Goal: Find specific page/section: Find specific page/section

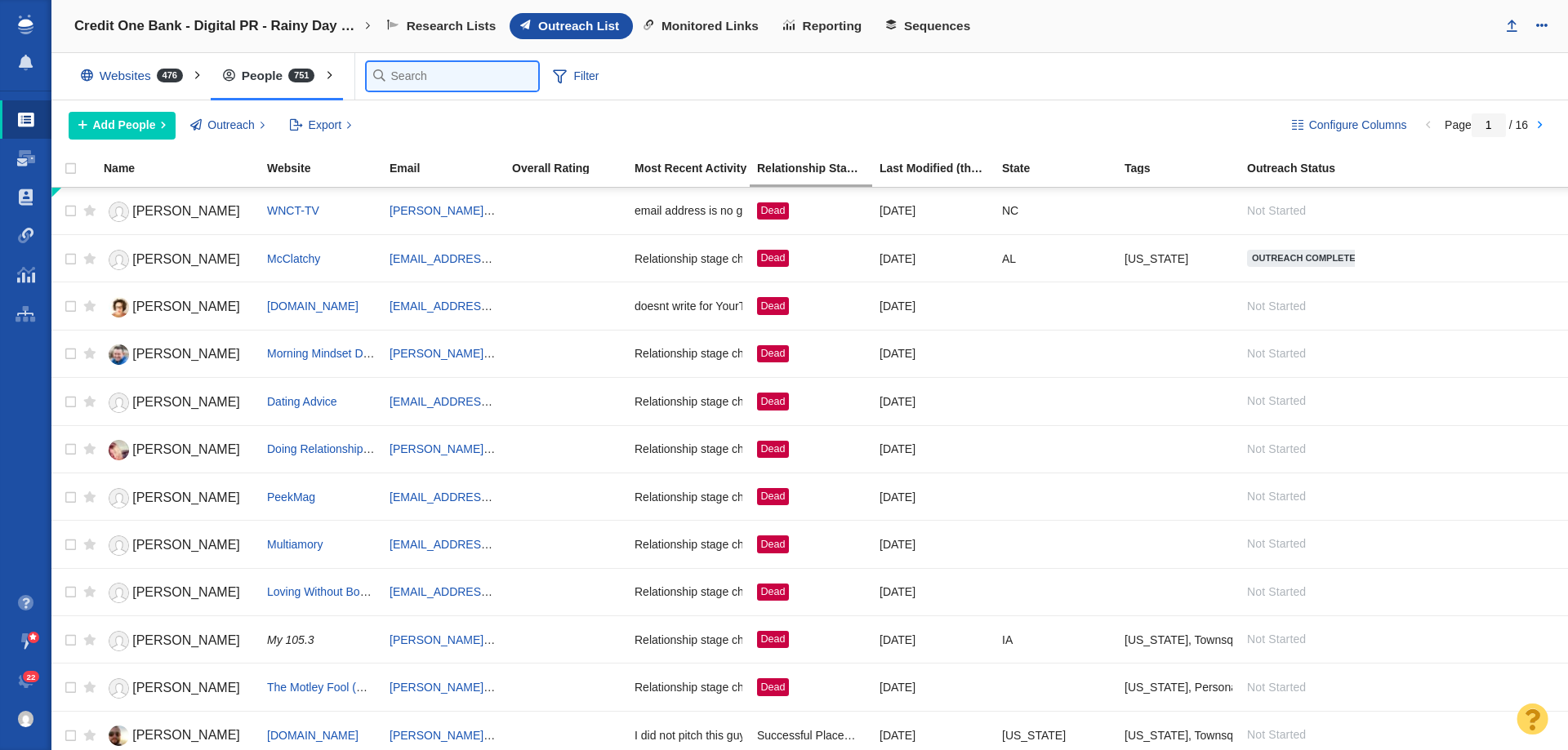
click at [402, 72] on input "text" at bounding box center [452, 77] width 171 height 29
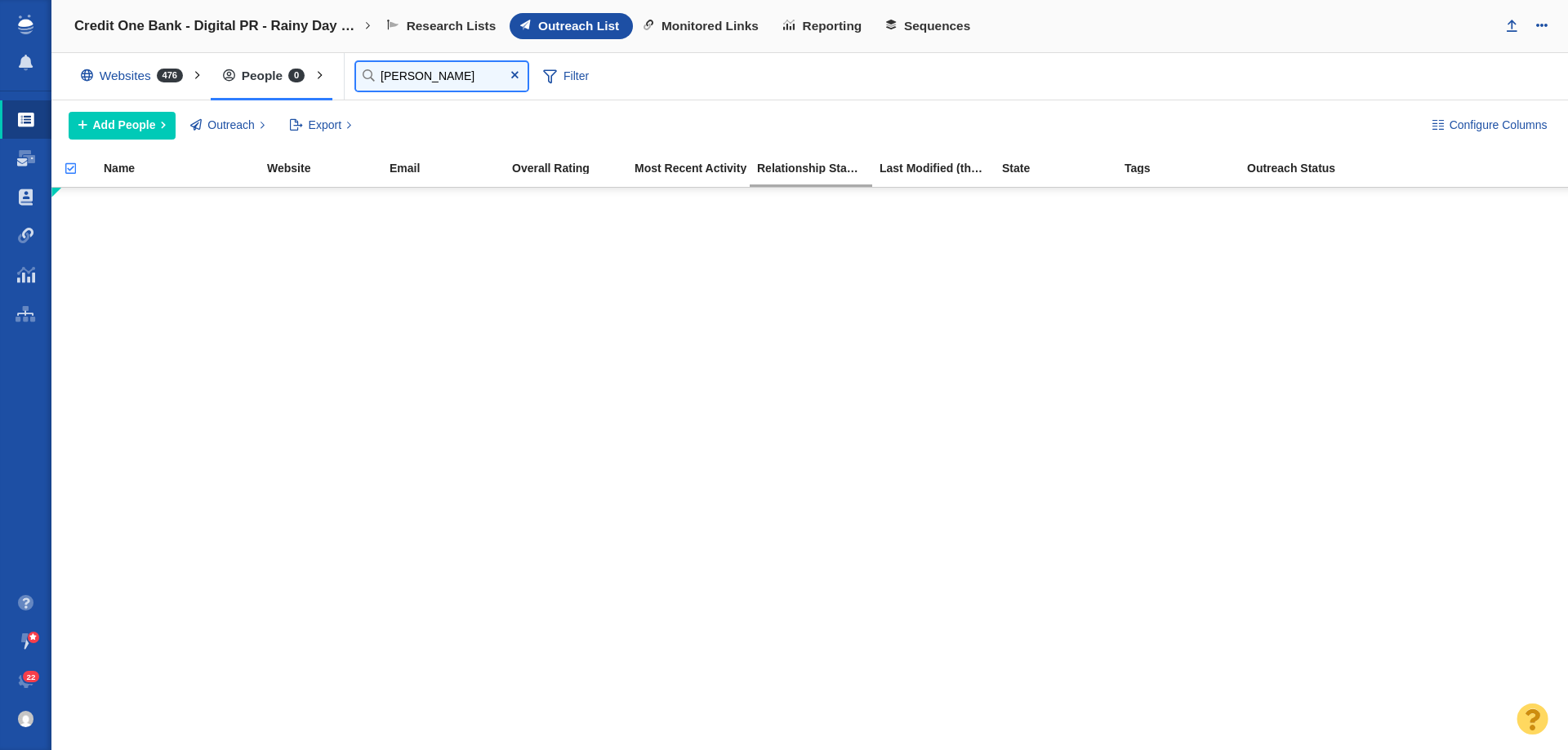
type input "vanessa"
click at [176, 83] on div "Websites 476" at bounding box center [135, 76] width 134 height 38
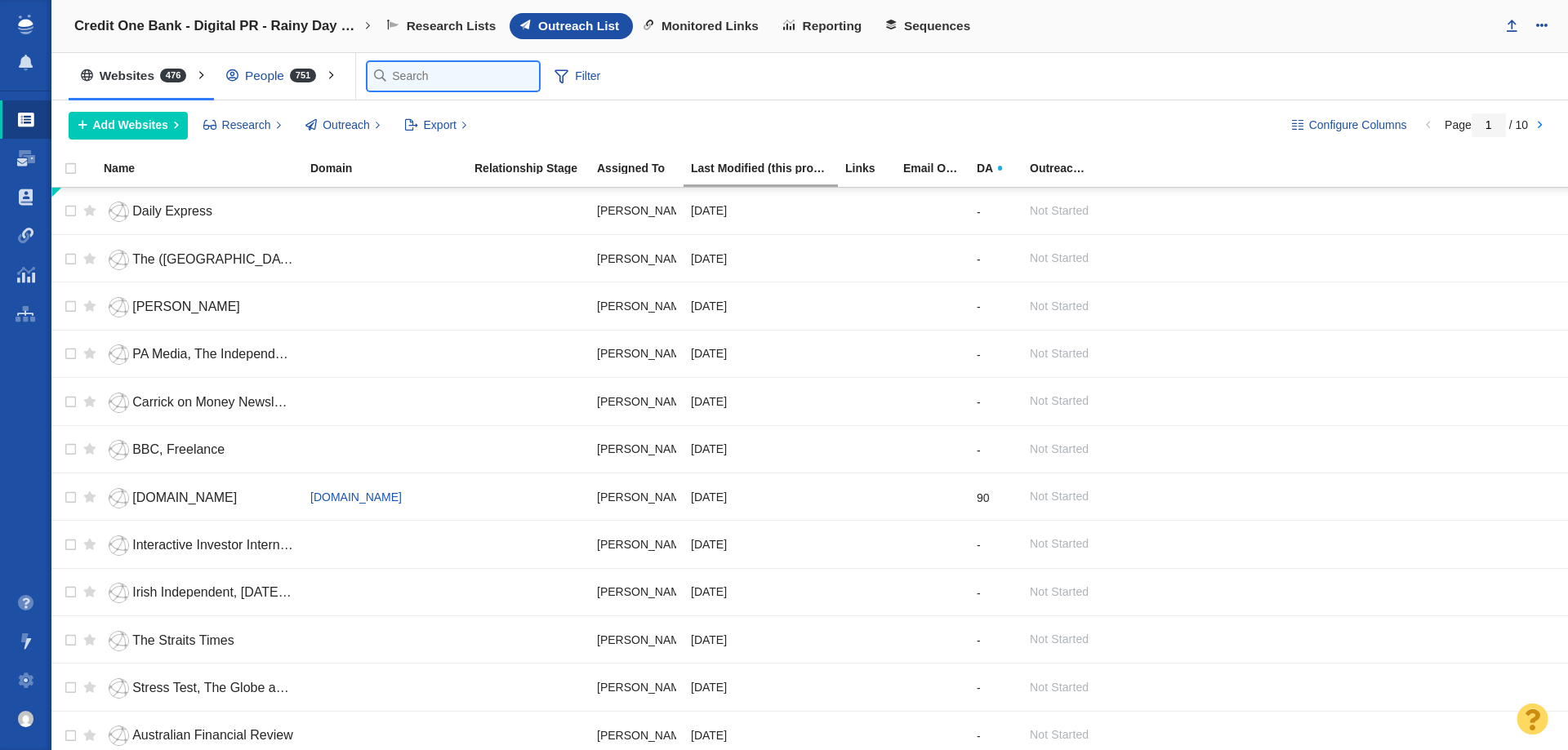
click at [408, 78] on input "text" at bounding box center [453, 77] width 171 height 29
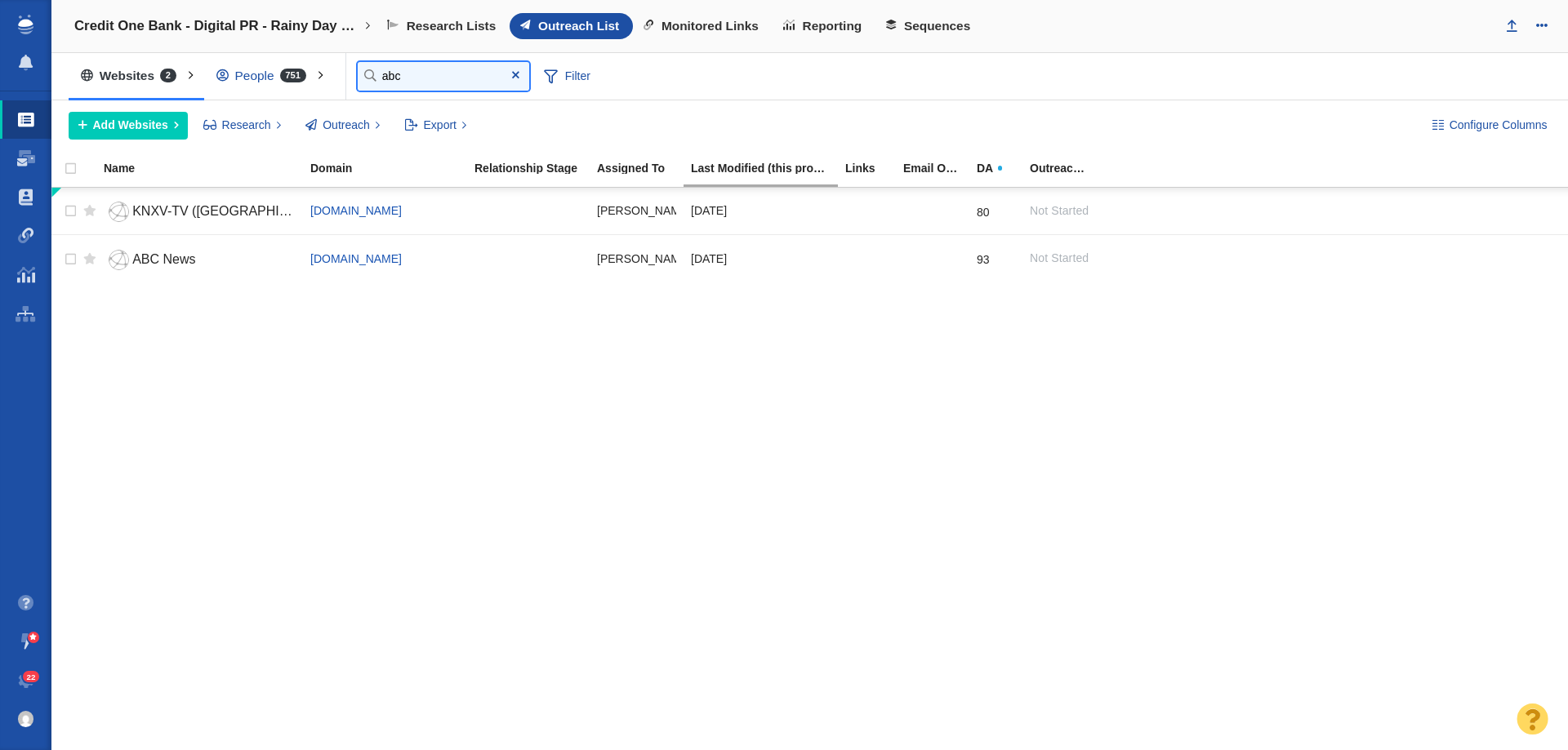
type input "abc"
